Goal: Task Accomplishment & Management: Manage account settings

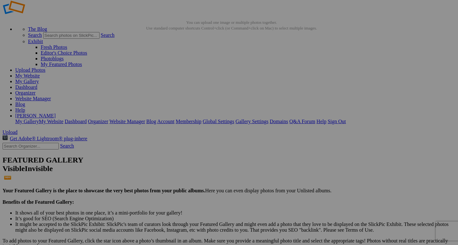
scroll to position [31, 0]
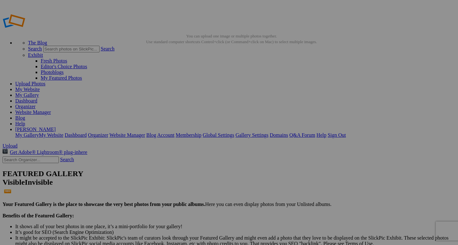
click at [187, 165] on span "Yes" at bounding box center [182, 164] width 7 height 5
click at [51, 110] on link "Website Manager" at bounding box center [33, 112] width 36 height 5
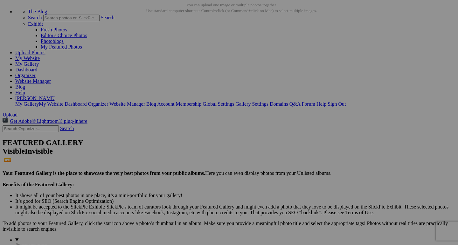
scroll to position [31, 0]
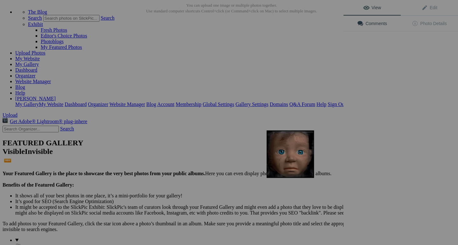
scroll to position [11, 0]
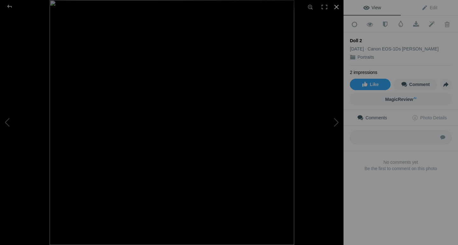
click at [334, 7] on div at bounding box center [336, 7] width 14 height 14
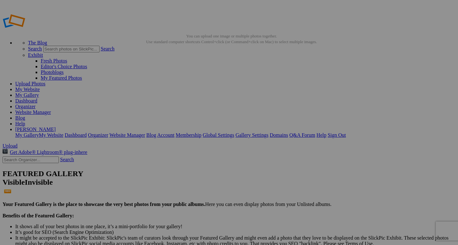
click at [51, 110] on link "Website Manager" at bounding box center [33, 112] width 36 height 5
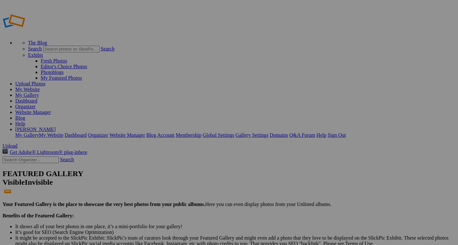
click at [51, 110] on link "Website Manager" at bounding box center [33, 112] width 36 height 5
